Goal: Task Accomplishment & Management: Use online tool/utility

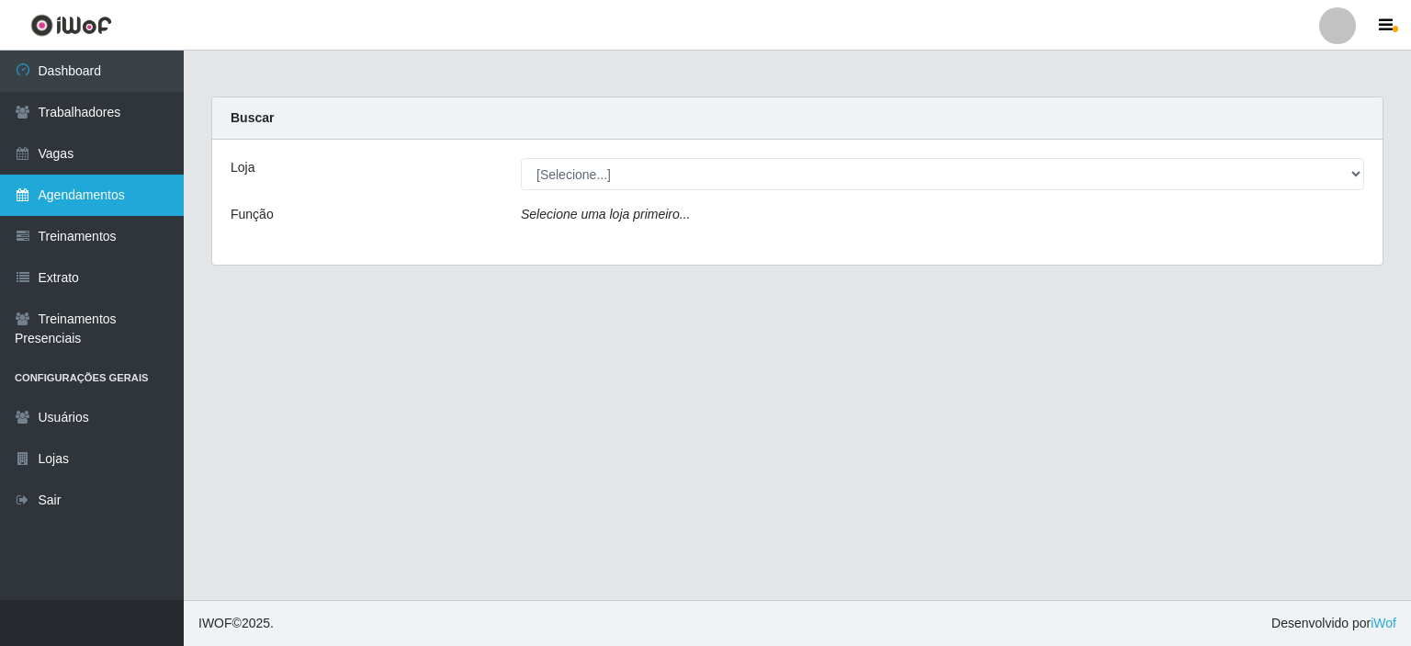
click at [65, 186] on link "Agendamentos" at bounding box center [92, 195] width 184 height 41
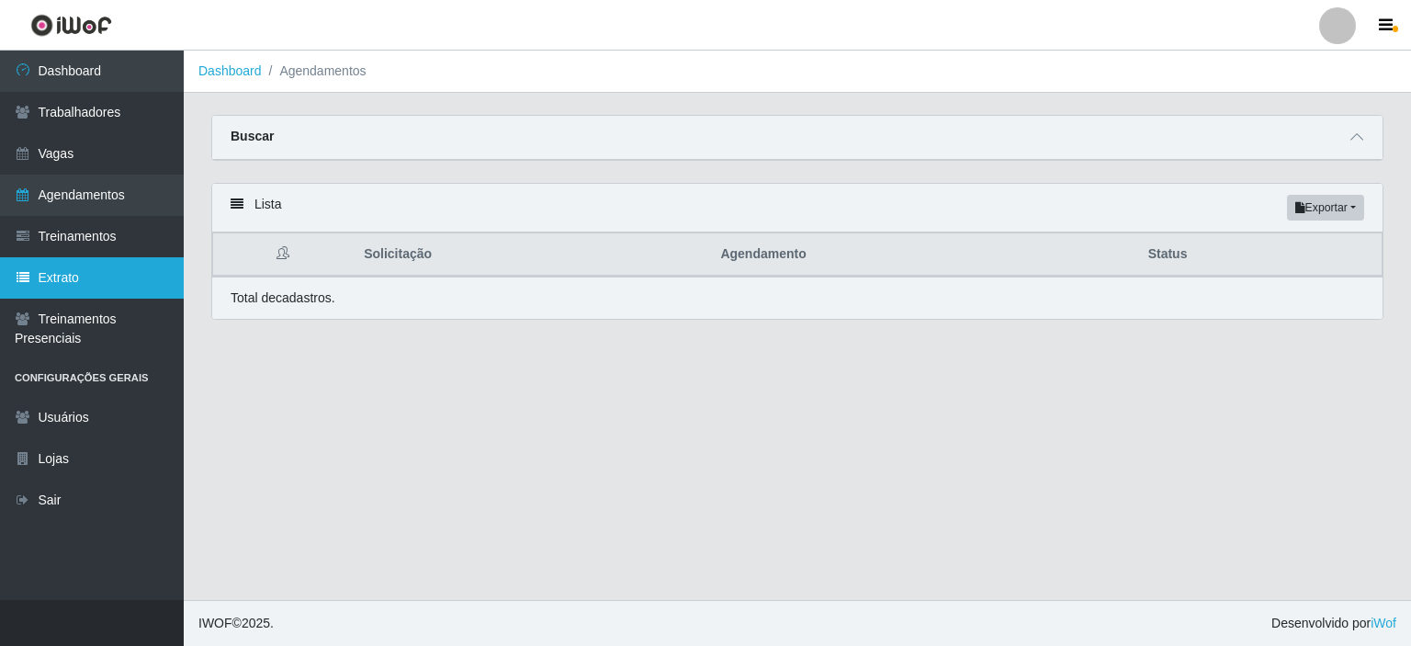
click at [103, 270] on link "Extrato" at bounding box center [92, 277] width 184 height 41
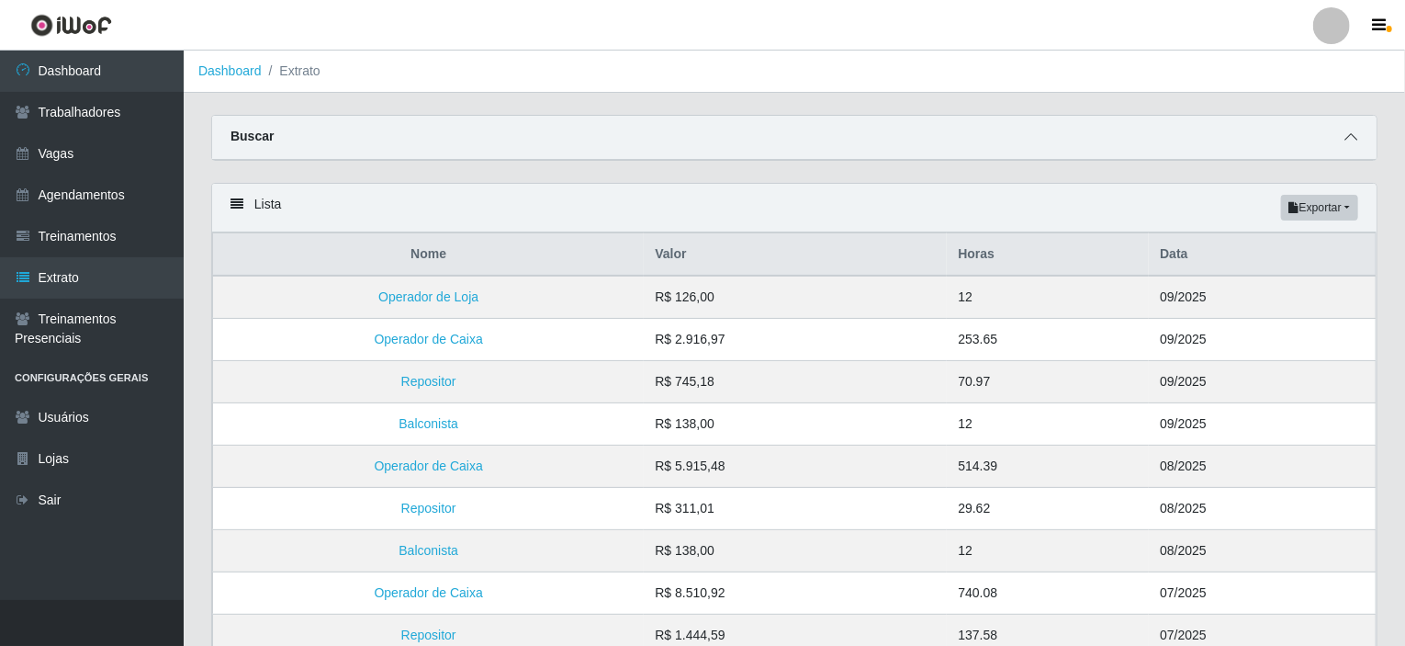
click at [1356, 141] on icon at bounding box center [1351, 136] width 13 height 13
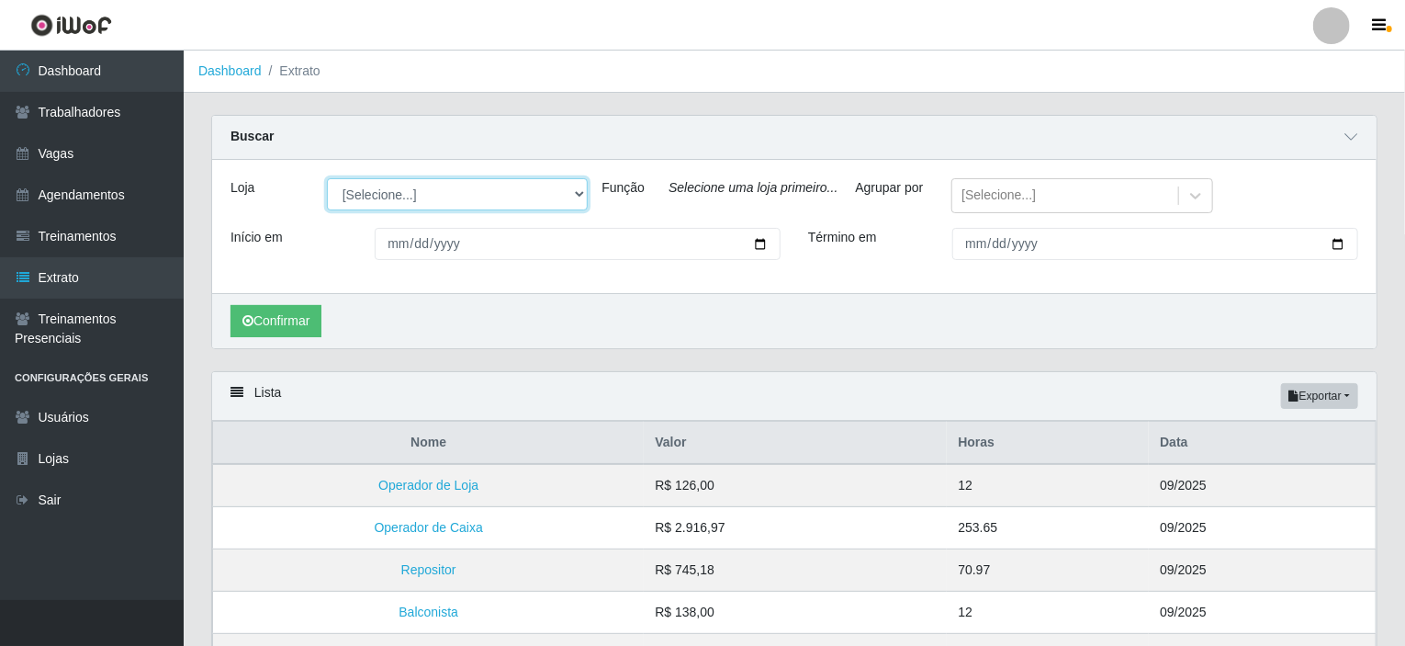
click at [474, 193] on select "[Selecione...] Rede Potiguar 4 - Extremoz Rede Potiguar 5 - Extremoz Rede Potig…" at bounding box center [457, 194] width 261 height 32
select select "78"
click at [327, 178] on select "[Selecione...] Rede Potiguar 4 - Extremoz Rede Potiguar 5 - Extremoz Rede Potig…" at bounding box center [457, 194] width 261 height 32
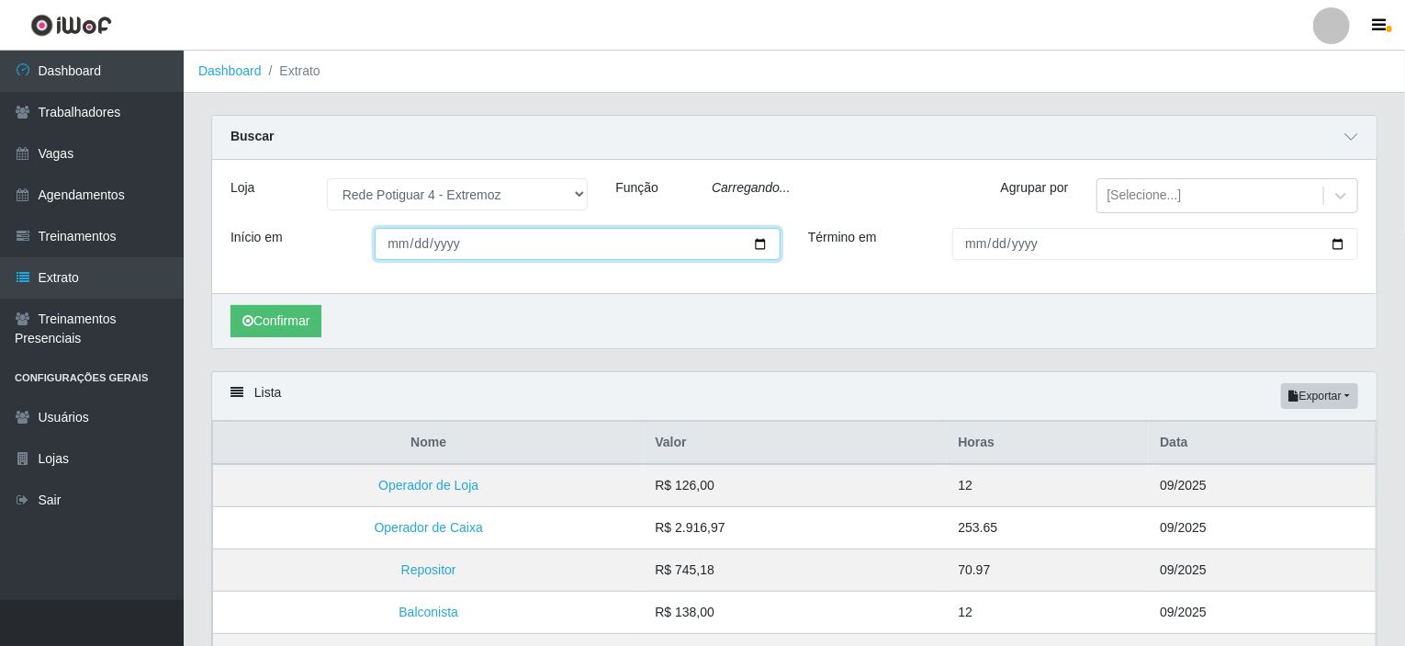
drag, startPoint x: 541, startPoint y: 267, endPoint x: 633, endPoint y: 258, distance: 92.3
click at [542, 260] on input "Início em" at bounding box center [578, 244] width 406 height 32
click at [760, 256] on input "Início em" at bounding box center [578, 244] width 406 height 32
drag, startPoint x: 468, startPoint y: 260, endPoint x: 532, endPoint y: 264, distance: 63.5
click at [470, 260] on input "Início em" at bounding box center [578, 244] width 406 height 32
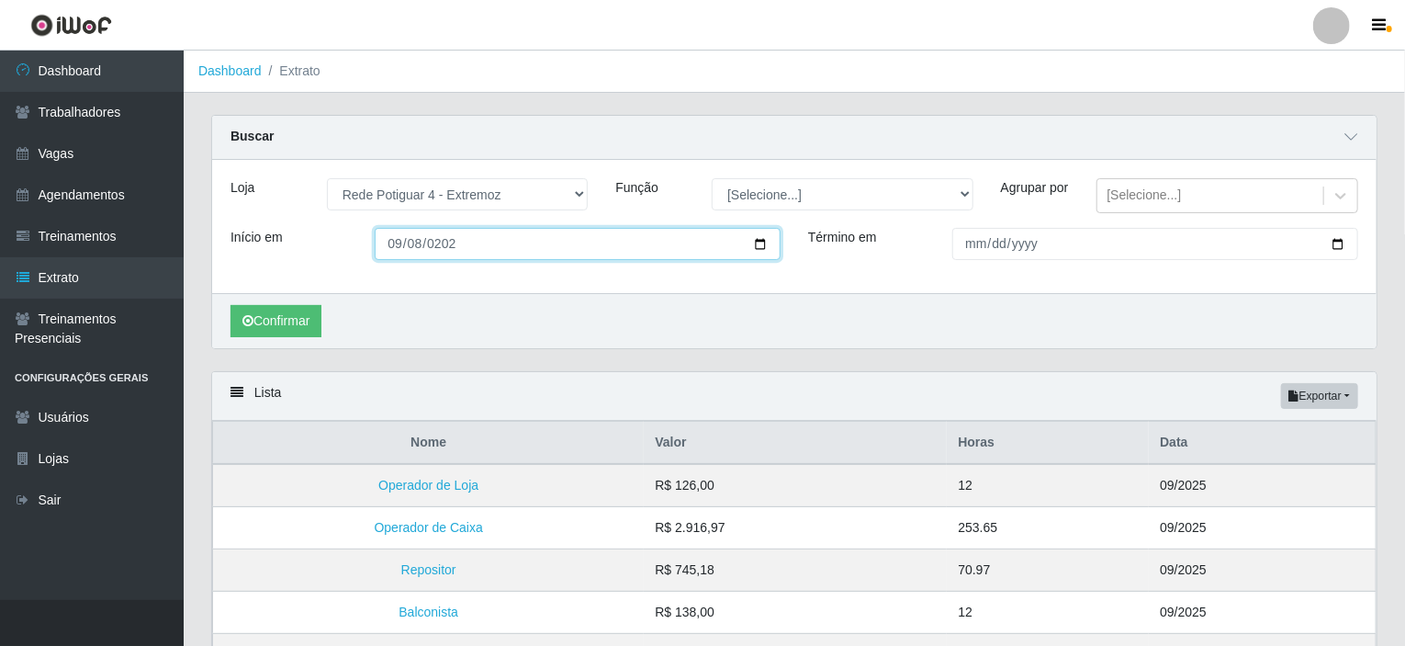
type input "[DATE]"
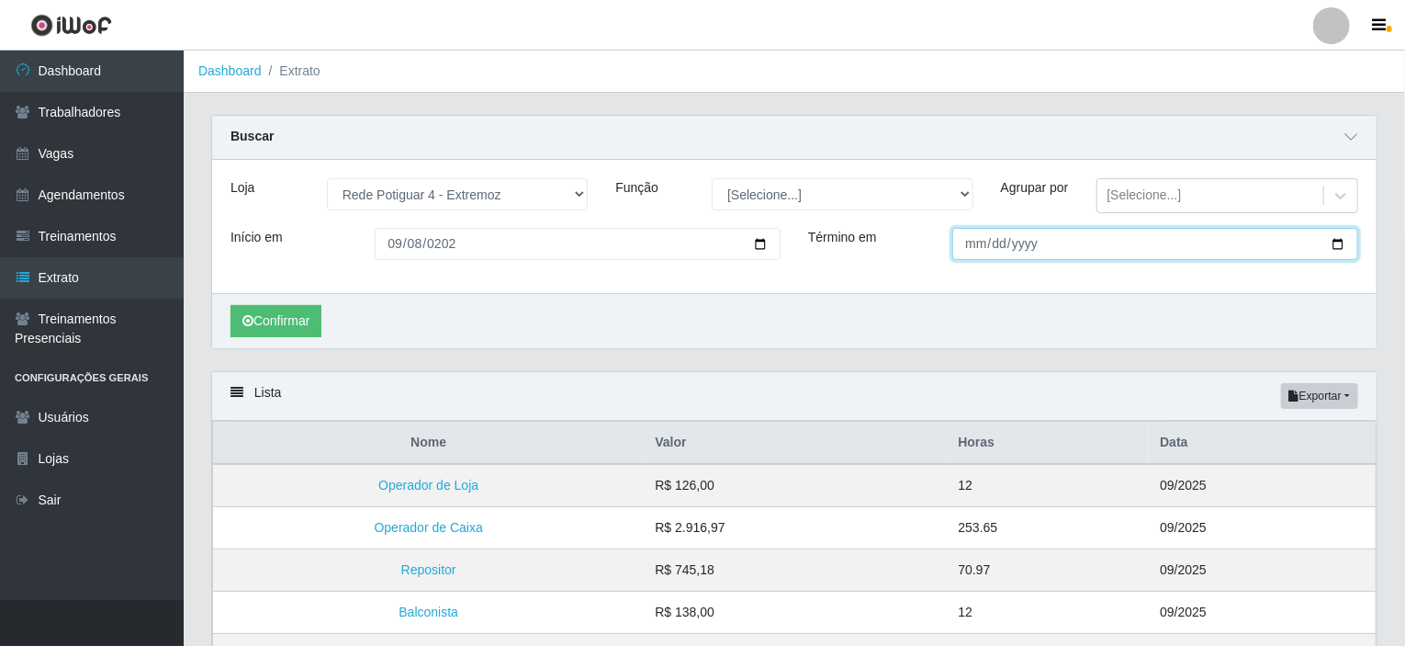
click at [975, 256] on input "Término em" at bounding box center [1155, 244] width 406 height 32
type input "[DATE]"
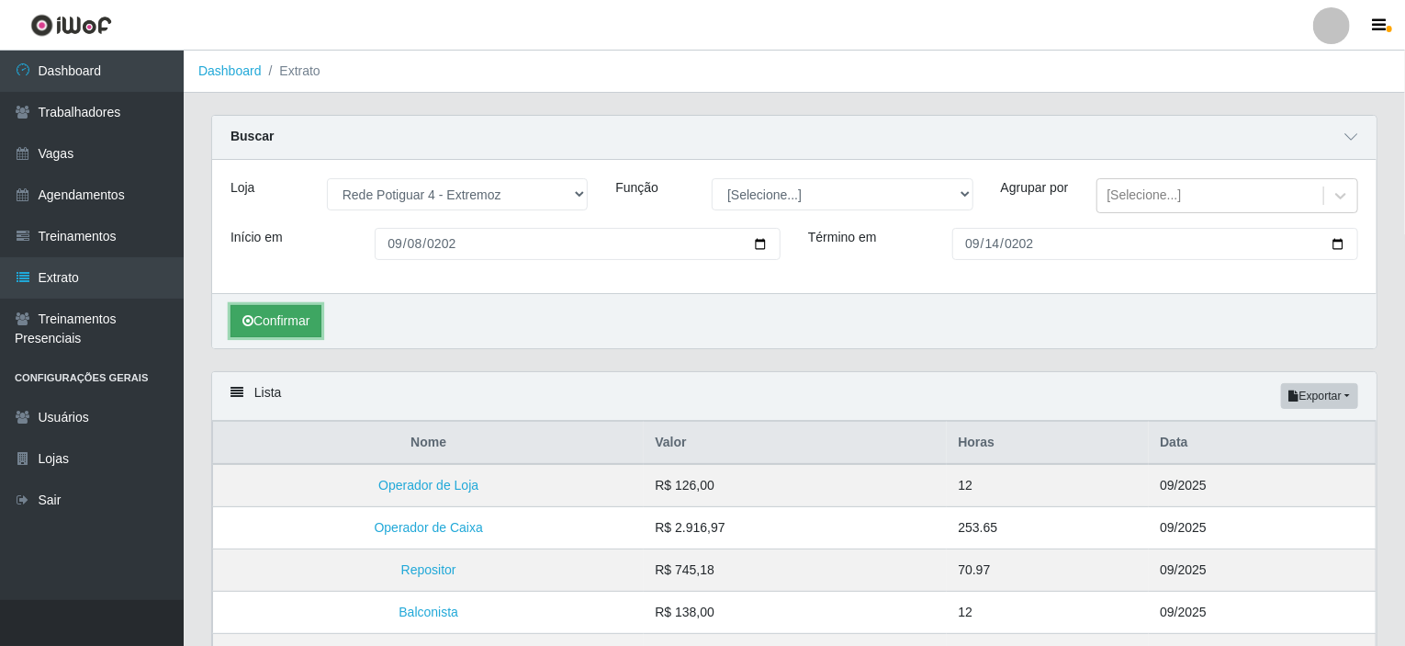
click at [266, 322] on button "Confirmar" at bounding box center [276, 321] width 91 height 32
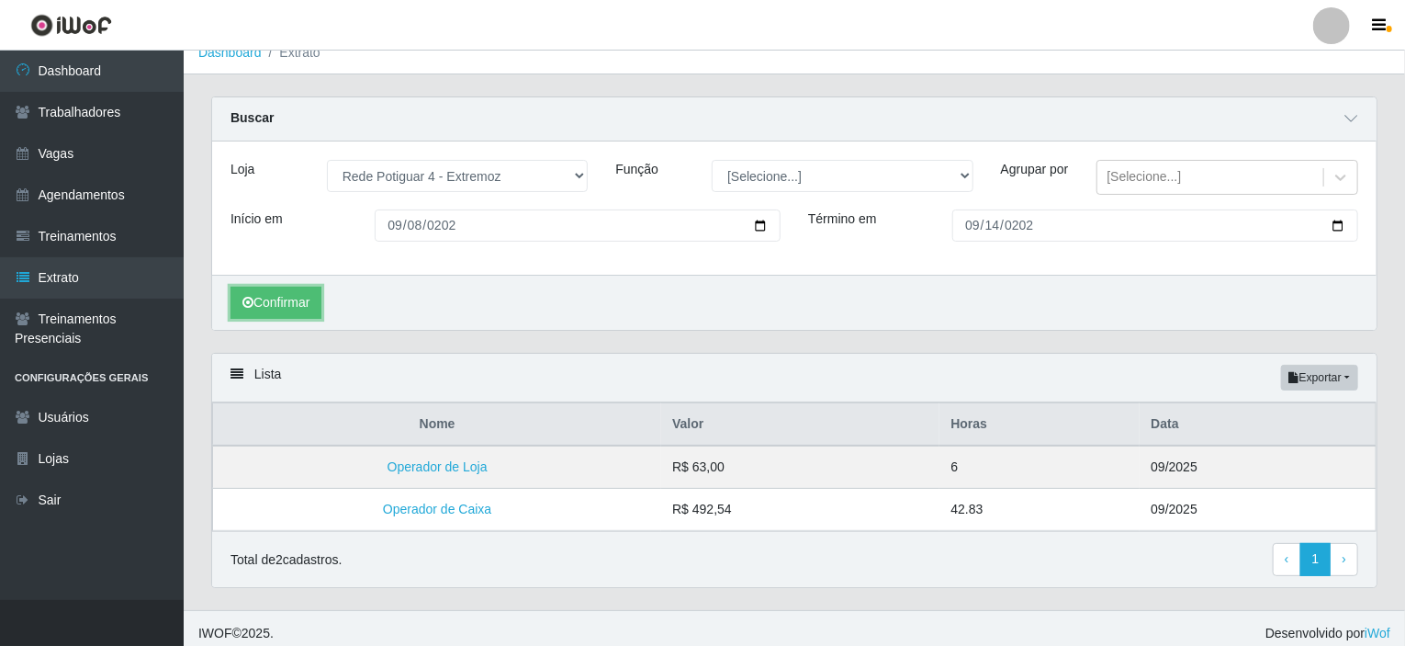
scroll to position [36, 0]
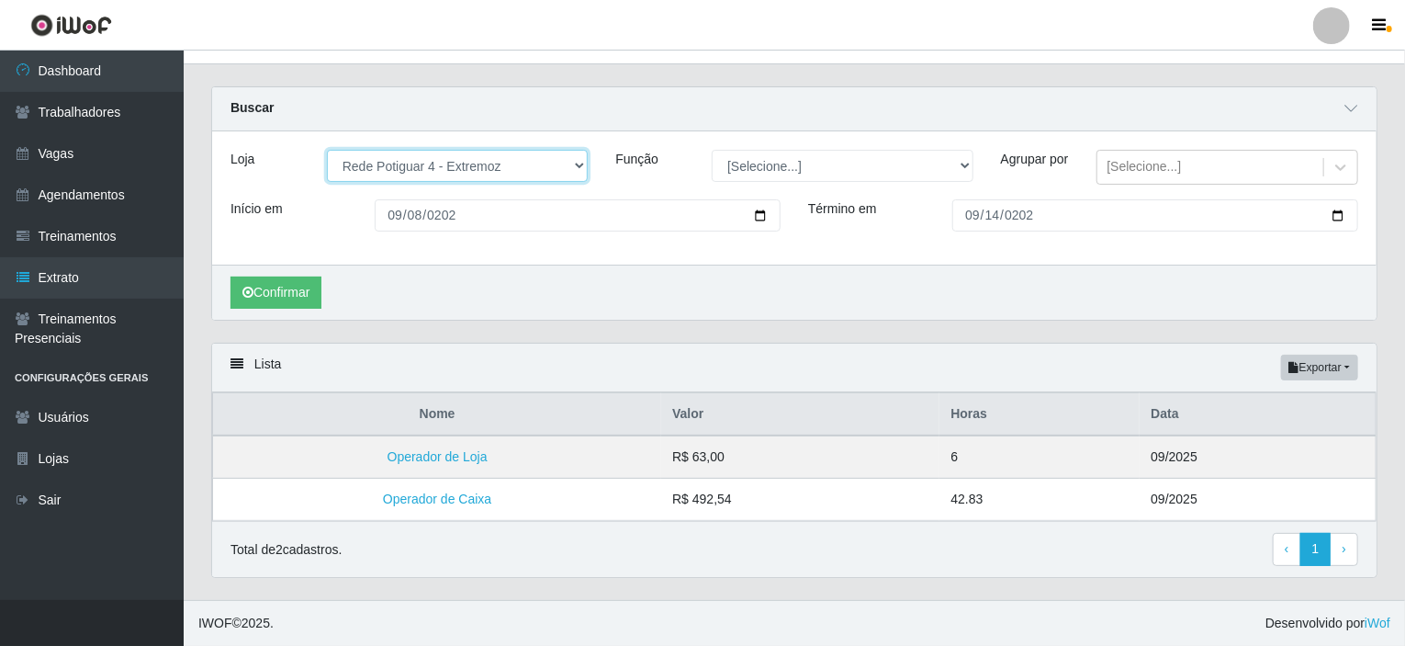
click at [499, 157] on select "[Selecione...] Rede Potiguar 4 - Extremoz Rede Potiguar 5 - Extremoz Rede Potig…" at bounding box center [457, 166] width 261 height 32
click at [327, 150] on select "[Selecione...] Rede Potiguar 4 - Extremoz Rede Potiguar 5 - Extremoz Rede Potig…" at bounding box center [457, 166] width 261 height 32
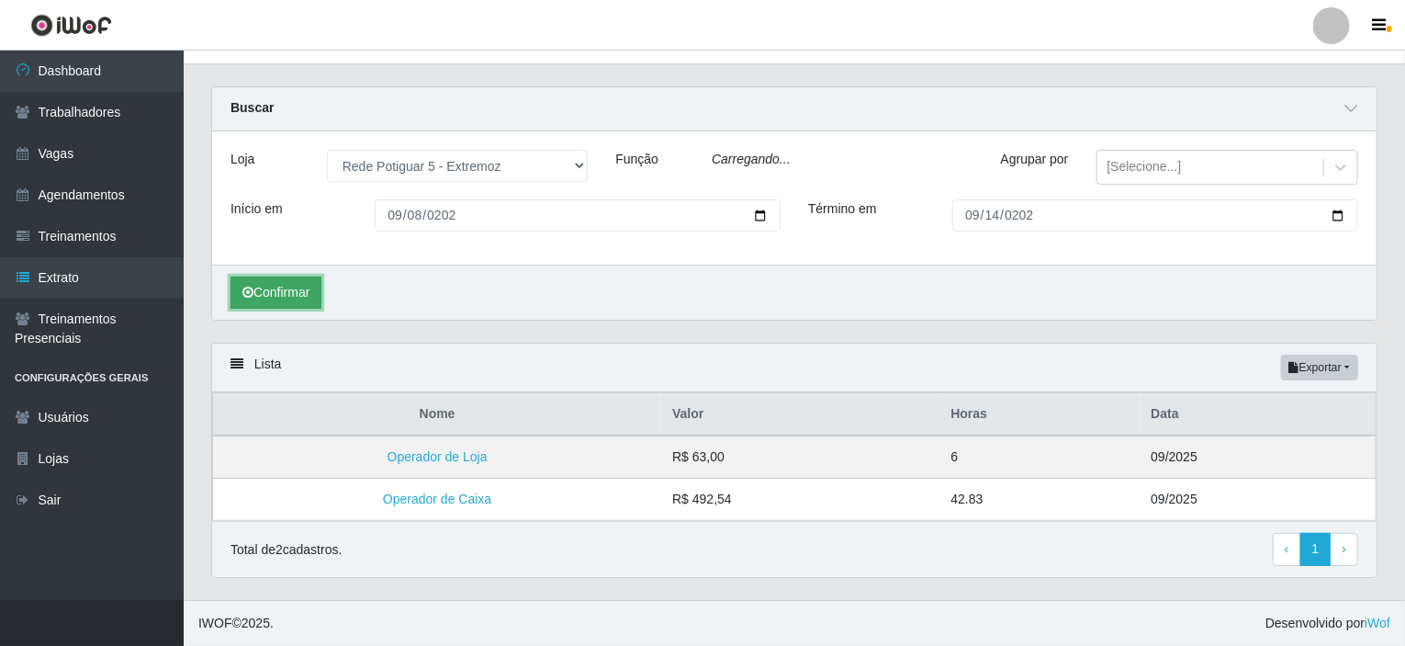
click at [306, 304] on button "Confirmar" at bounding box center [276, 292] width 91 height 32
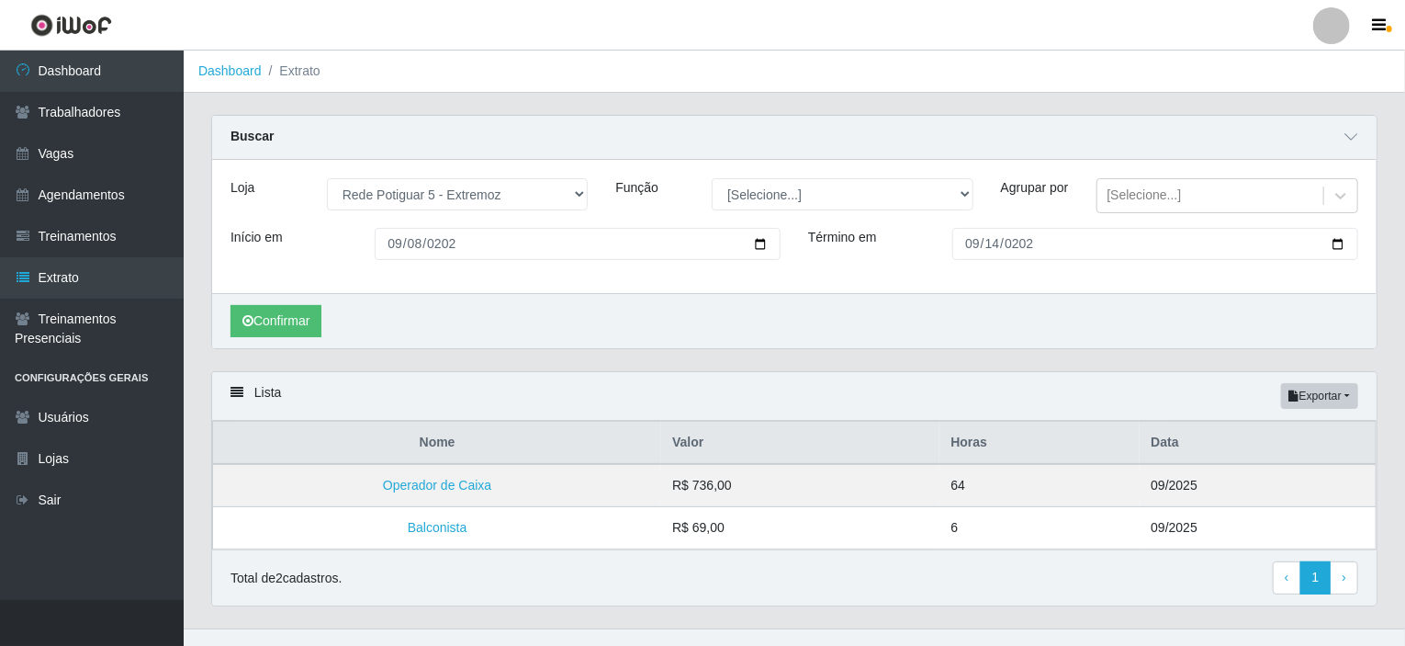
click at [676, 219] on div "Função [Selecione...] ASG Balconista Embalador Operador de Caixa Operador de Lo…" at bounding box center [794, 203] width 385 height 50
click at [547, 195] on select "[Selecione...] Rede Potiguar 4 - Extremoz Rede Potiguar 5 - Extremoz Rede Potig…" at bounding box center [457, 194] width 261 height 32
select select "80"
click at [327, 178] on select "[Selecione...] Rede Potiguar 4 - Extremoz Rede Potiguar 5 - Extremoz Rede Potig…" at bounding box center [457, 194] width 261 height 32
click at [312, 337] on button "Confirmar" at bounding box center [276, 321] width 91 height 32
